Goal: Transaction & Acquisition: Purchase product/service

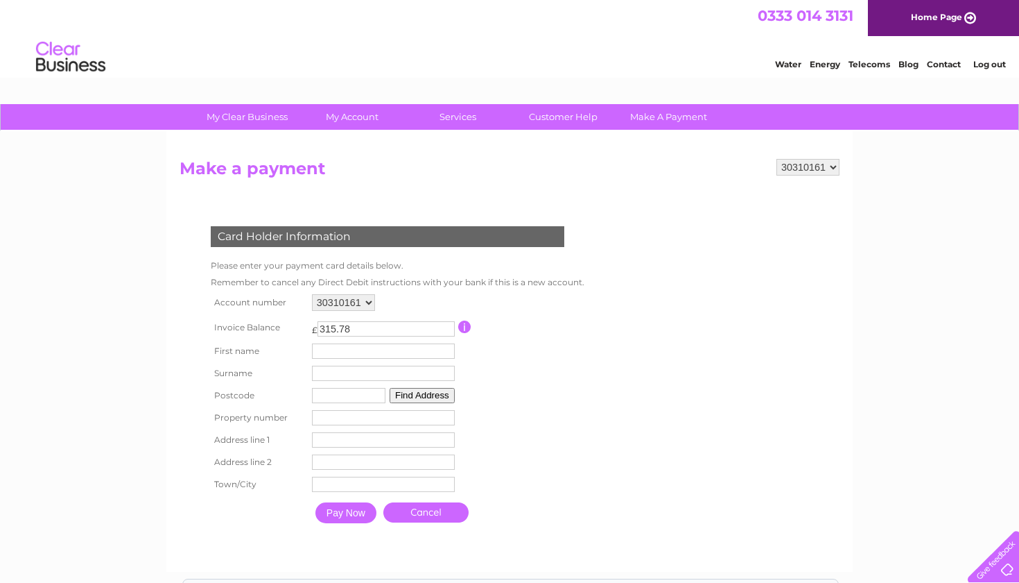
select select "30310234"
click at [368, 318] on td "24.00 This payment facility permits payment of the full outstanding invoice bal…" at bounding box center [386, 327] width 137 height 19
type input "Foong"
type input "Thong"
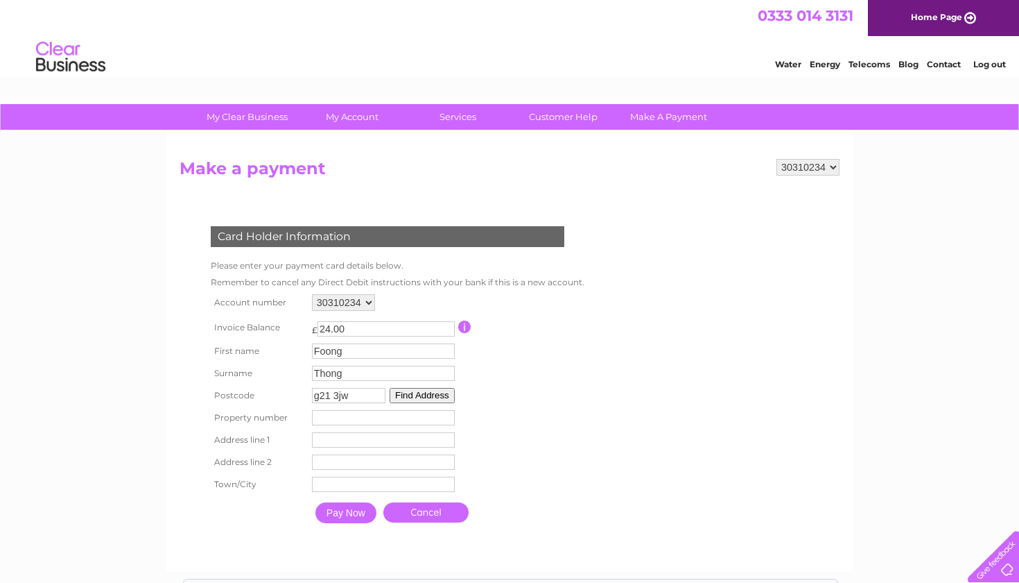
type input "g21 3jw"
click at [351, 416] on input "number" at bounding box center [383, 417] width 143 height 15
type input "43"
click at [429, 394] on button "Find Address" at bounding box center [422, 395] width 65 height 15
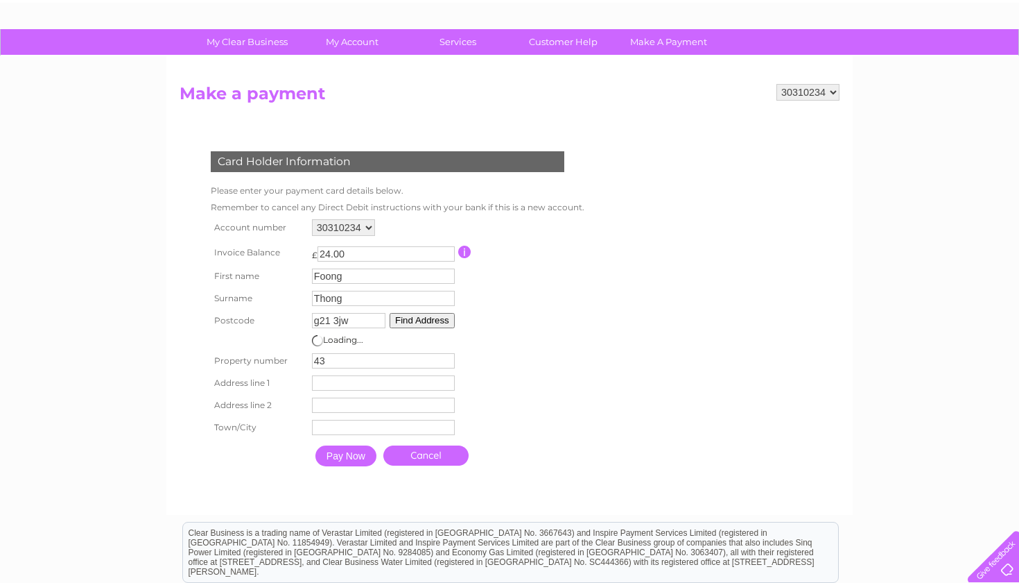
scroll to position [79, 0]
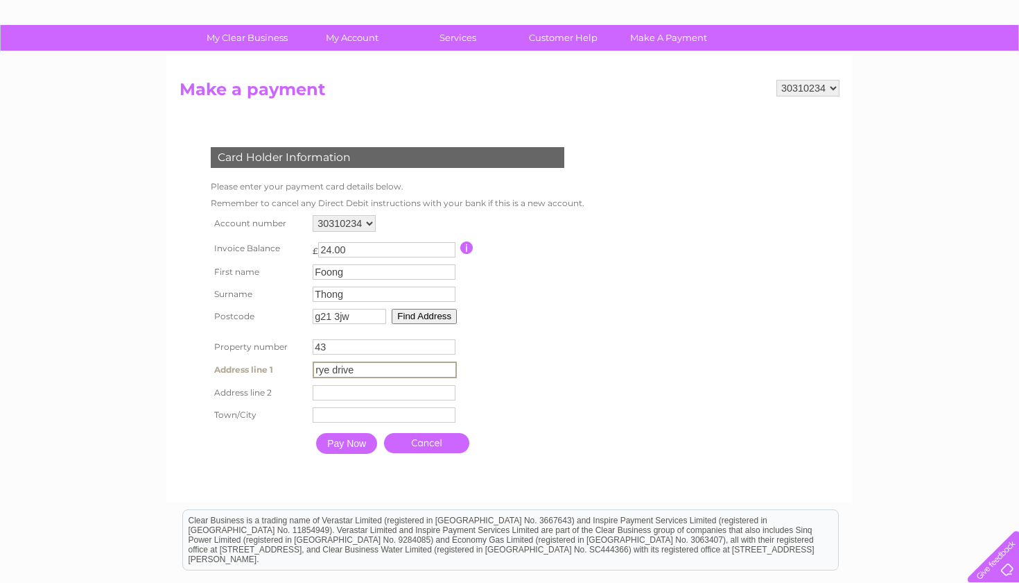
type input "rye drive"
type input "glasgow"
click at [348, 445] on input "Pay Now" at bounding box center [346, 443] width 61 height 21
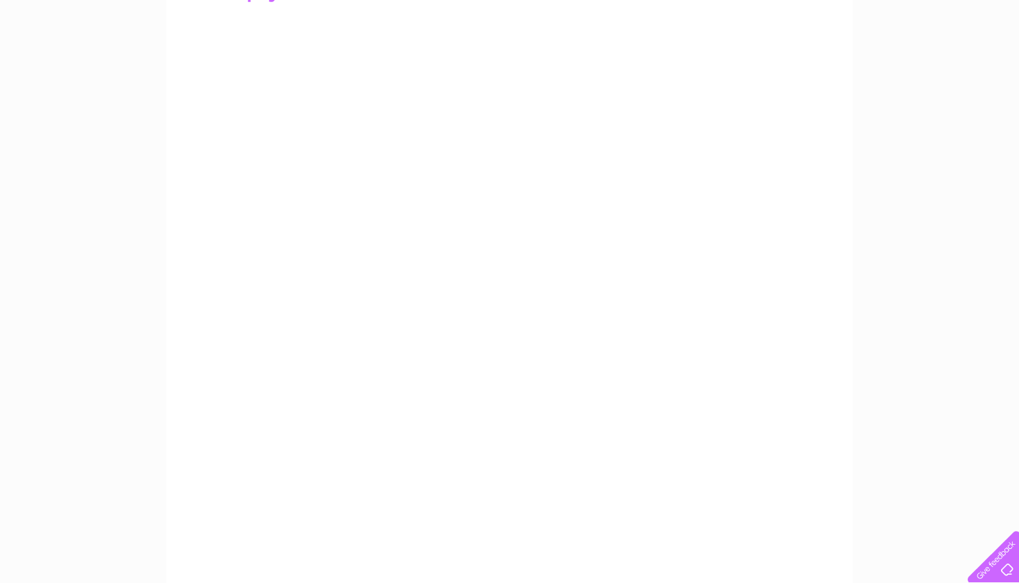
scroll to position [145, 0]
